Goal: Task Accomplishment & Management: Manage account settings

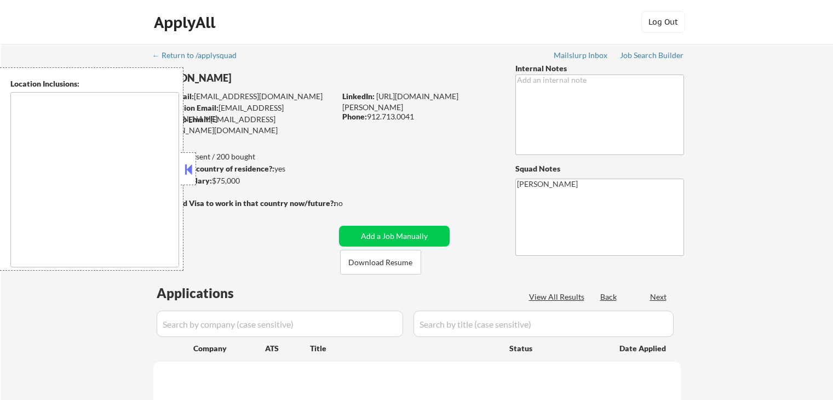
type textarea "[GEOGRAPHIC_DATA], [GEOGRAPHIC_DATA] [GEOGRAPHIC_DATA], [GEOGRAPHIC_DATA] [GEOG…"
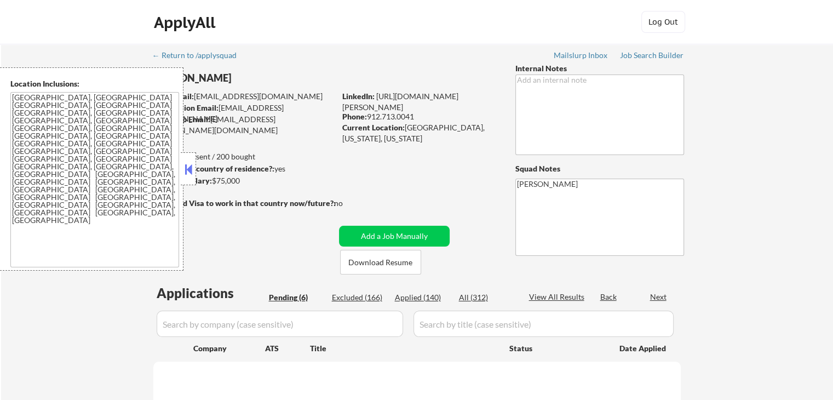
select select ""pending""
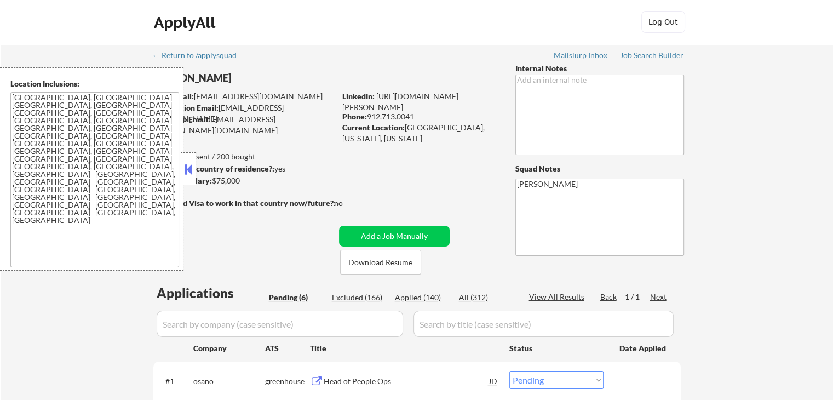
click at [190, 166] on button at bounding box center [188, 169] width 12 height 16
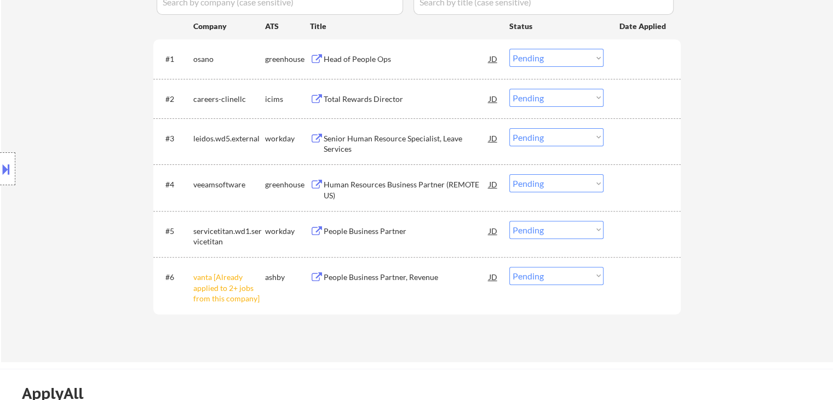
scroll to position [328, 0]
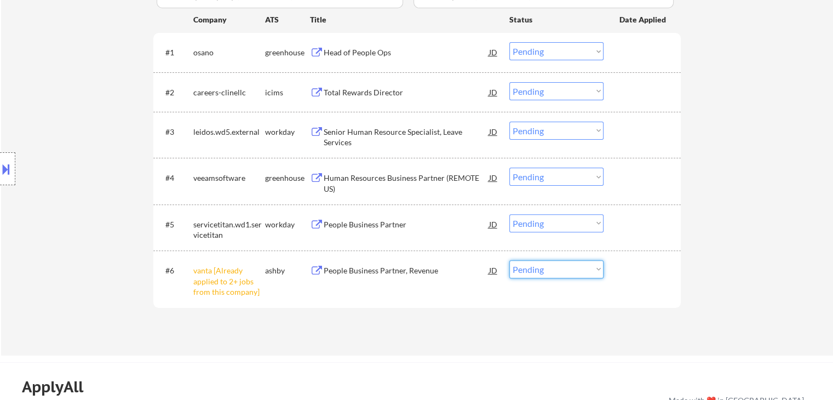
click at [539, 268] on select "Choose an option... Pending Applied Excluded (Questions) Excluded (Expired) Exc…" at bounding box center [556, 269] width 94 height 18
select select ""excluded__other_""
click at [509, 260] on select "Choose an option... Pending Applied Excluded (Questions) Excluded (Expired) Exc…" at bounding box center [556, 269] width 94 height 18
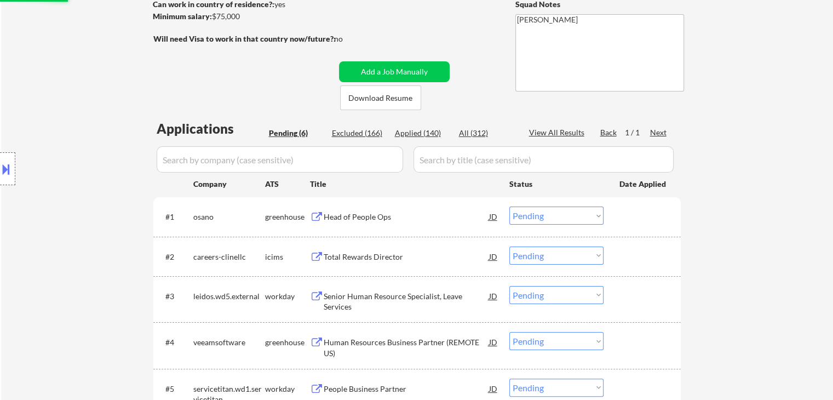
click at [351, 214] on div "Head of People Ops" at bounding box center [406, 216] width 165 height 11
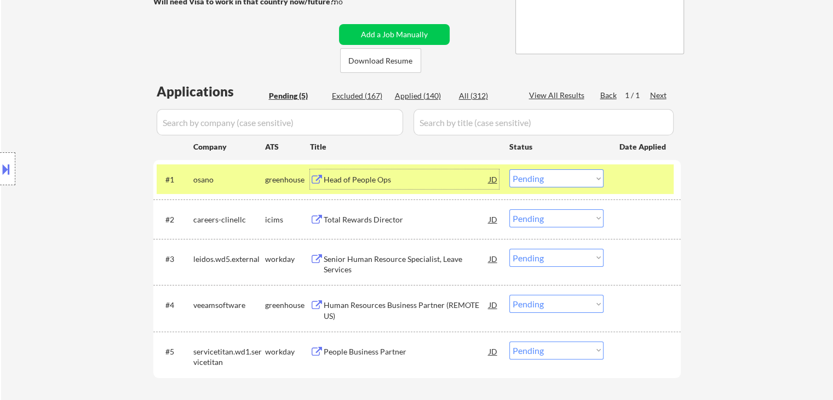
scroll to position [219, 0]
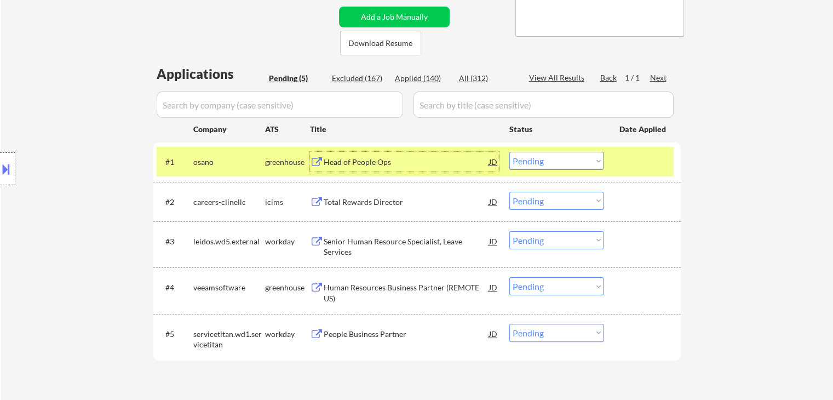
click at [552, 160] on select "Choose an option... Pending Applied Excluded (Questions) Excluded (Expired) Exc…" at bounding box center [556, 161] width 94 height 18
click at [509, 152] on select "Choose an option... Pending Applied Excluded (Questions) Excluded (Expired) Exc…" at bounding box center [556, 161] width 94 height 18
select select ""pending""
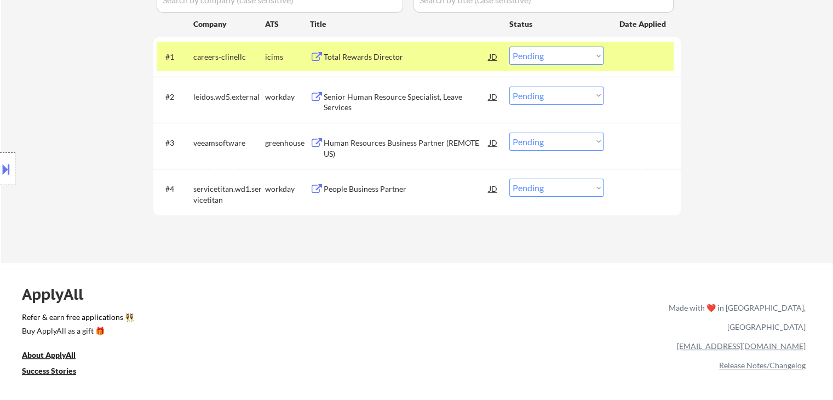
scroll to position [328, 0]
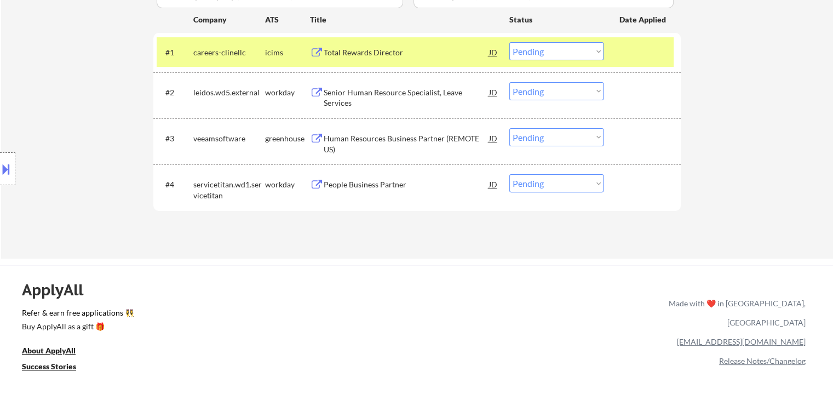
click at [368, 140] on div "Human Resources Business Partner (REMOTE US)" at bounding box center [406, 143] width 165 height 21
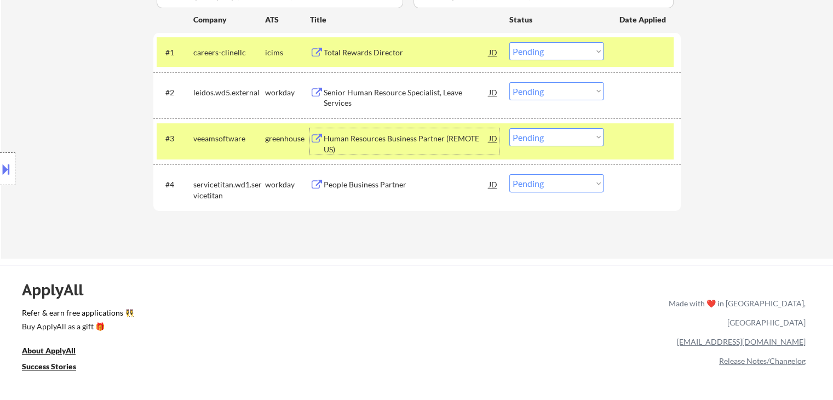
click at [528, 138] on select "Choose an option... Pending Applied Excluded (Questions) Excluded (Expired) Exc…" at bounding box center [556, 137] width 94 height 18
click at [509, 128] on select "Choose an option... Pending Applied Excluded (Questions) Excluded (Expired) Exc…" at bounding box center [556, 137] width 94 height 18
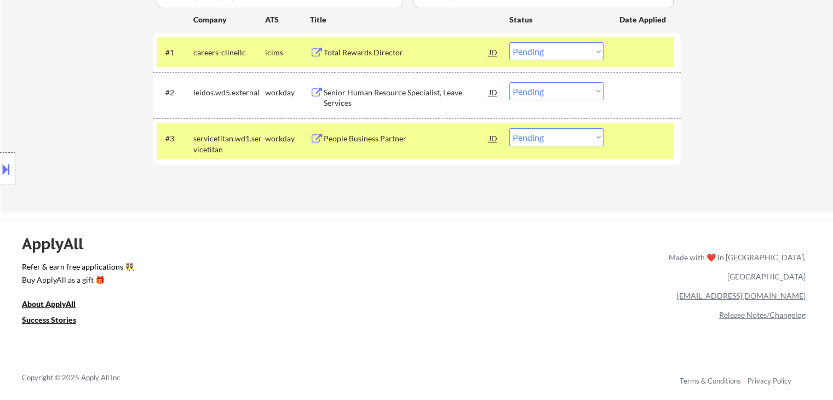
drag, startPoint x: 366, startPoint y: 142, endPoint x: 371, endPoint y: 147, distance: 6.6
click at [370, 145] on div "People Business Partner" at bounding box center [406, 138] width 165 height 20
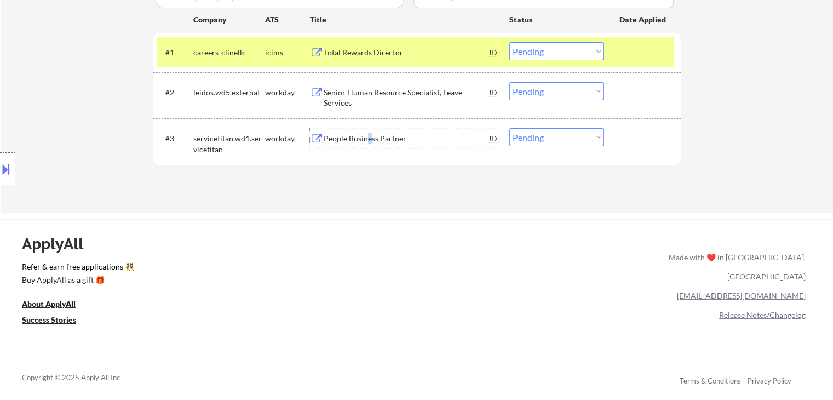
click at [536, 134] on select "Choose an option... Pending Applied Excluded (Questions) Excluded (Expired) Exc…" at bounding box center [556, 137] width 94 height 18
select select ""applied""
click at [509, 128] on select "Choose an option... Pending Applied Excluded (Questions) Excluded (Expired) Exc…" at bounding box center [556, 137] width 94 height 18
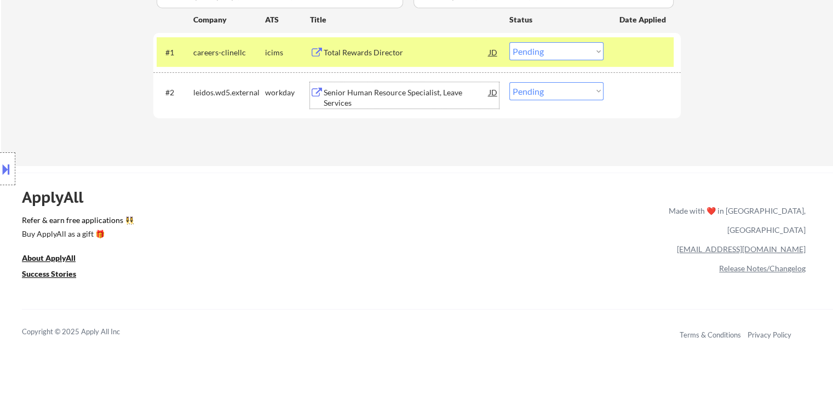
click at [413, 93] on div "Senior Human Resource Specialist, Leave Services" at bounding box center [406, 97] width 165 height 21
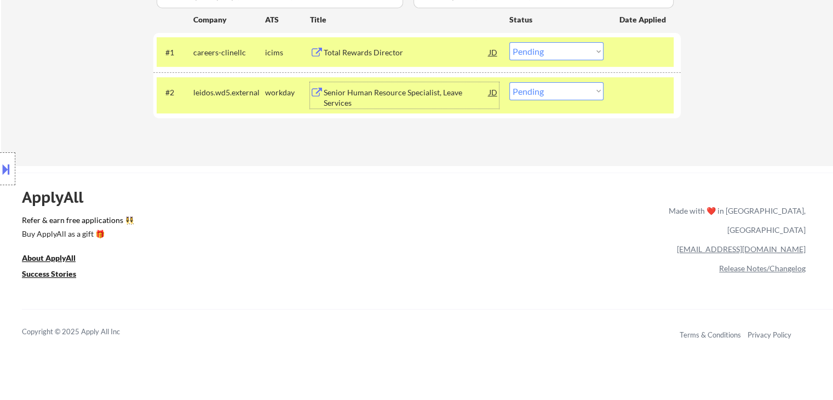
click at [532, 91] on select "Choose an option... Pending Applied Excluded (Questions) Excluded (Expired) Exc…" at bounding box center [556, 91] width 94 height 18
select select ""excluded__expired_""
click at [509, 82] on select "Choose an option... Pending Applied Excluded (Questions) Excluded (Expired) Exc…" at bounding box center [556, 91] width 94 height 18
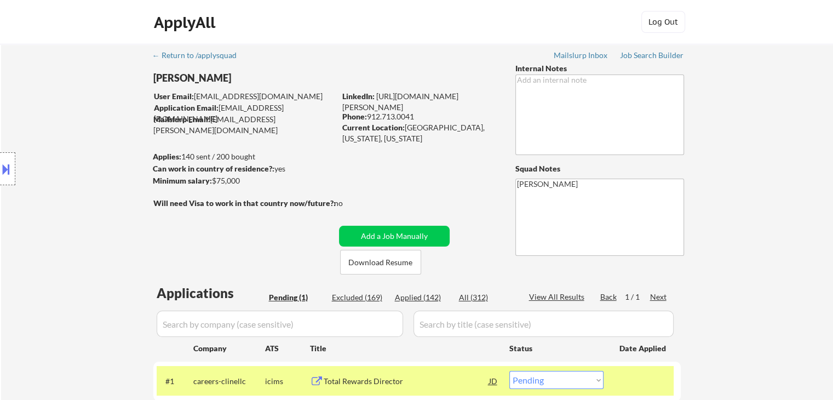
scroll to position [109, 0]
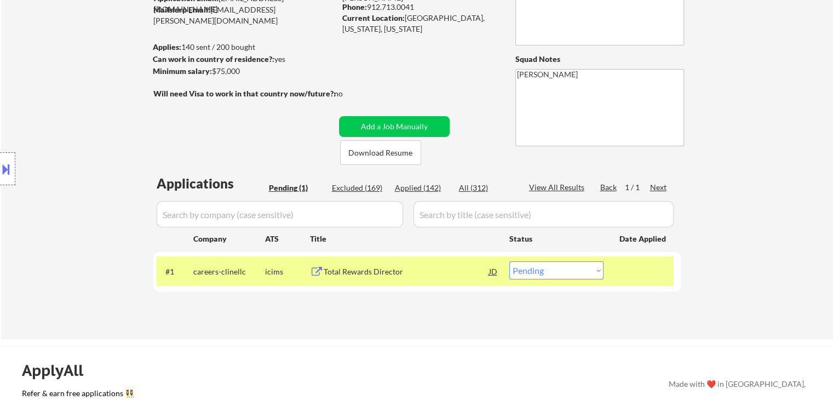
drag, startPoint x: 357, startPoint y: 274, endPoint x: 347, endPoint y: 274, distance: 10.4
click at [353, 274] on div "Total Rewards Director" at bounding box center [406, 271] width 165 height 11
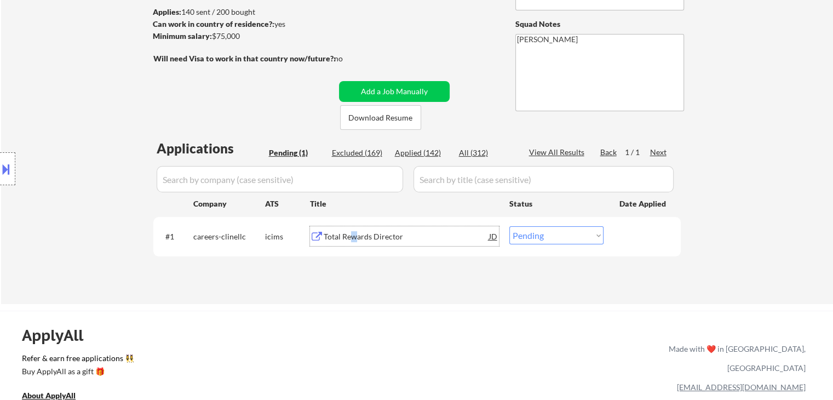
scroll to position [164, 0]
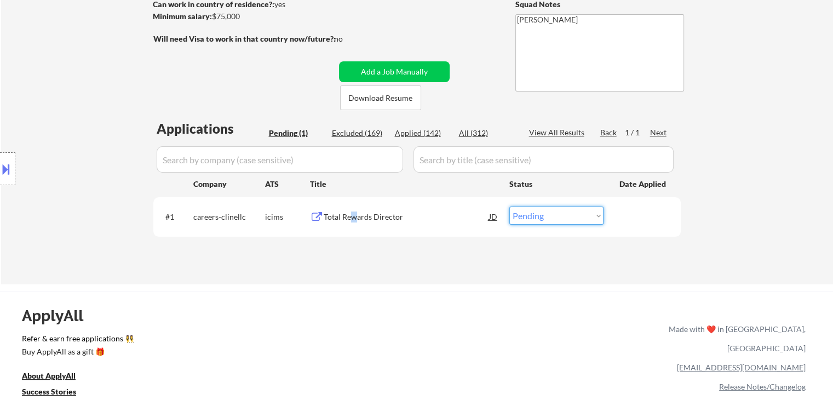
click at [535, 217] on select "Choose an option... Pending Applied Excluded (Questions) Excluded (Expired) Exc…" at bounding box center [556, 215] width 94 height 18
select select ""applied""
click at [509, 206] on select "Choose an option... Pending Applied Excluded (Questions) Excluded (Expired) Exc…" at bounding box center [556, 215] width 94 height 18
